Goal: Task Accomplishment & Management: Use online tool/utility

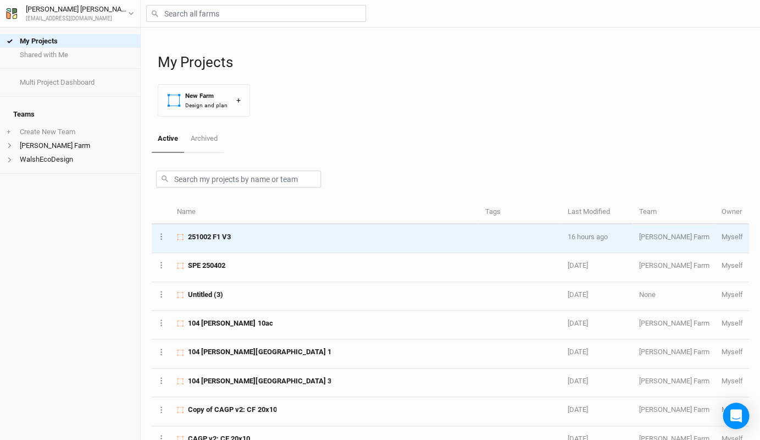
click at [217, 232] on span "251002 F1 V3" at bounding box center [209, 237] width 43 height 10
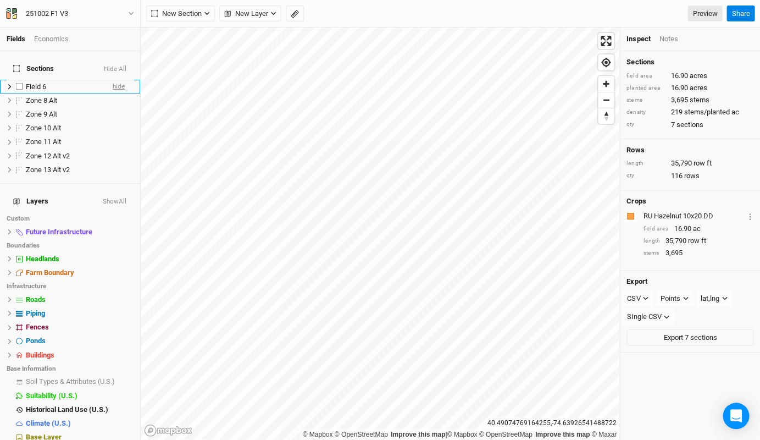
click at [119, 80] on span "hide" at bounding box center [119, 87] width 12 height 14
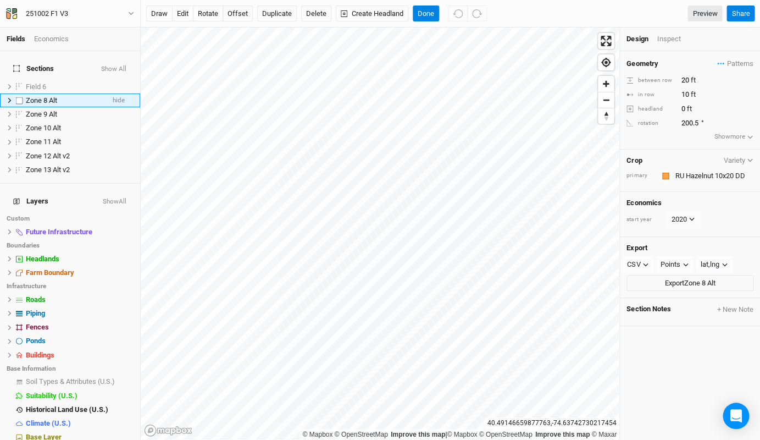
click at [17, 96] on label at bounding box center [20, 100] width 14 height 14
click at [17, 97] on input "checkbox" at bounding box center [19, 100] width 7 height 7
checkbox input "true"
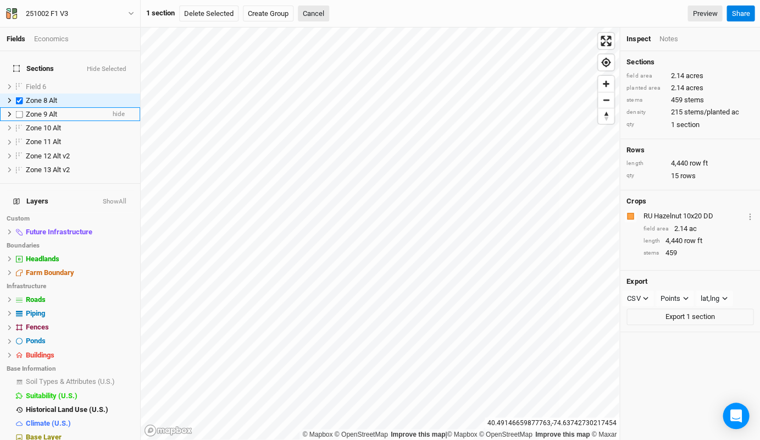
click at [17, 107] on label at bounding box center [20, 114] width 14 height 14
click at [17, 111] on input "checkbox" at bounding box center [19, 114] width 7 height 7
checkbox input "true"
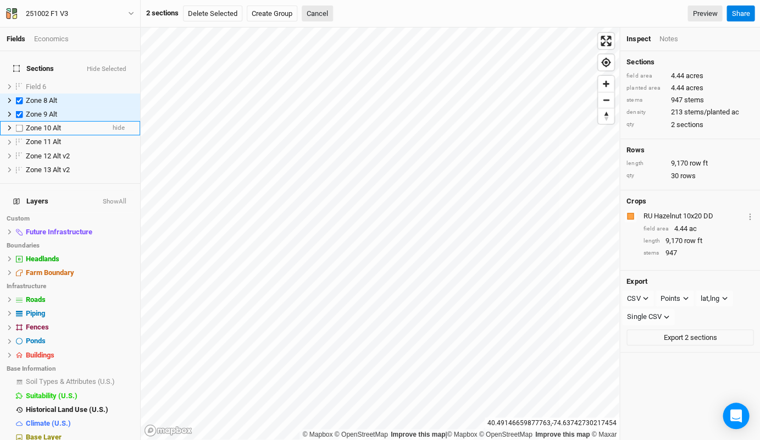
click at [18, 121] on label at bounding box center [20, 128] width 14 height 14
click at [18, 124] on input "checkbox" at bounding box center [19, 127] width 7 height 7
checkbox input "true"
click at [19, 135] on label at bounding box center [20, 142] width 14 height 14
click at [19, 139] on input "checkbox" at bounding box center [19, 142] width 7 height 7
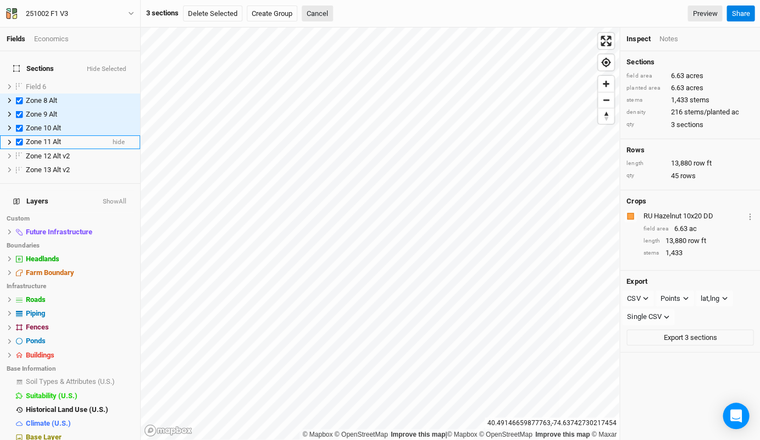
checkbox input "true"
click at [19, 149] on label at bounding box center [20, 156] width 14 height 14
click at [19, 152] on input "checkbox" at bounding box center [19, 155] width 7 height 7
checkbox input "true"
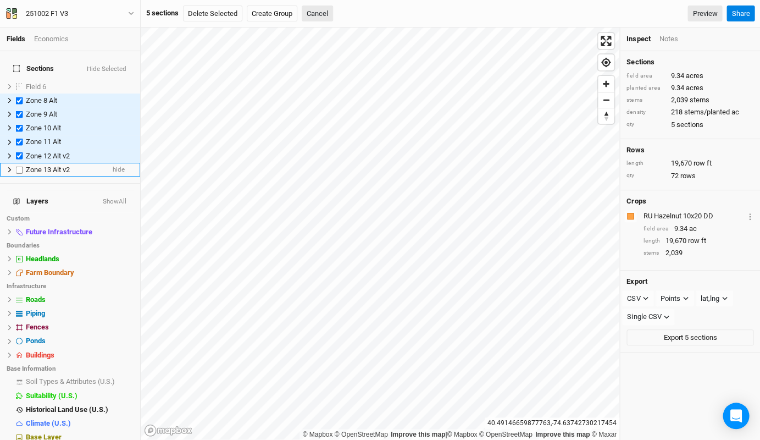
click at [19, 163] on label at bounding box center [20, 170] width 14 height 14
click at [19, 166] on input "checkbox" at bounding box center [19, 169] width 7 height 7
checkbox input "true"
